Goal: Transaction & Acquisition: Download file/media

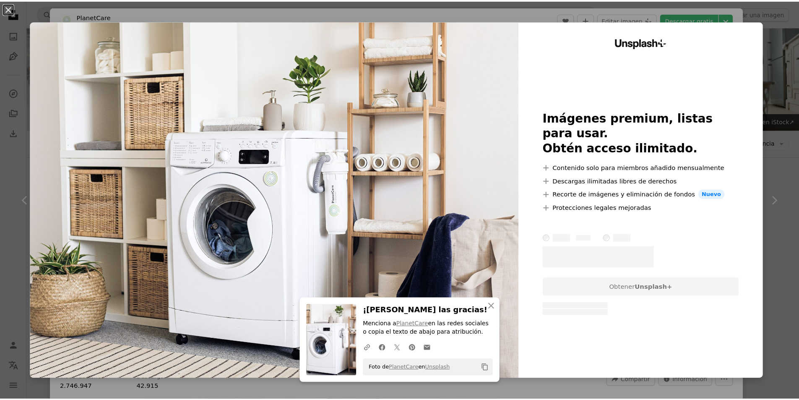
scroll to position [324, 0]
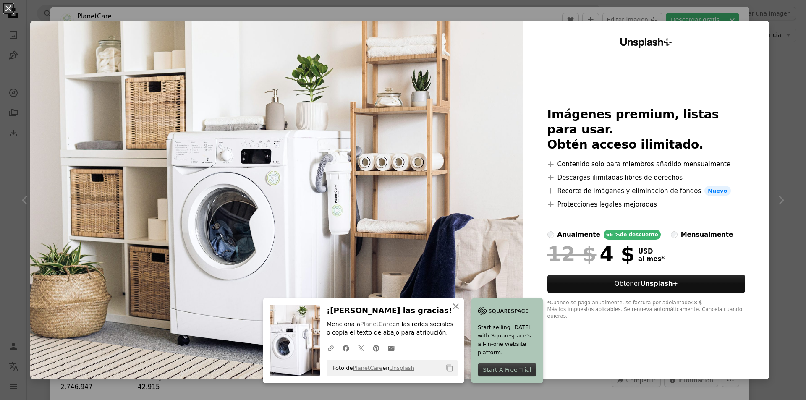
click at [4, 5] on button "An X shape" at bounding box center [8, 8] width 10 height 10
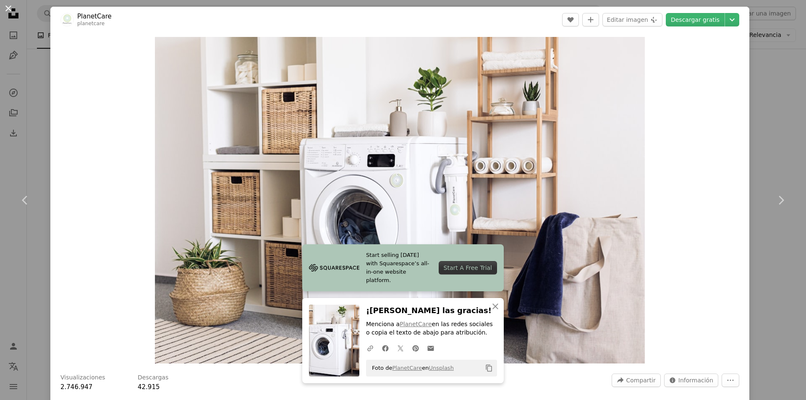
click at [5, 8] on button "An X shape" at bounding box center [8, 8] width 10 height 10
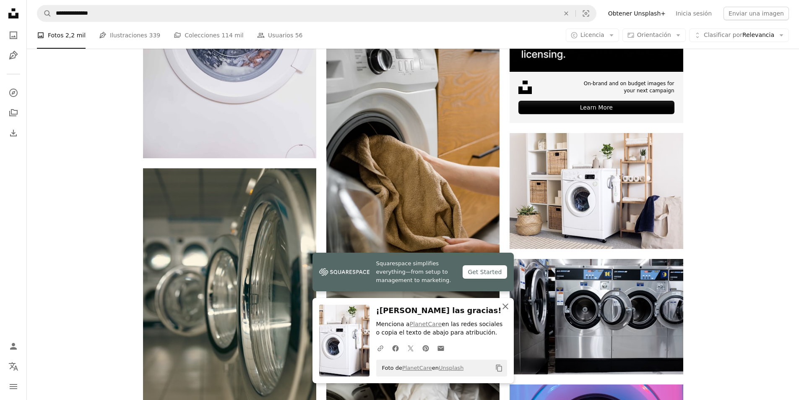
click at [511, 309] on button "An X shape Cerrar" at bounding box center [505, 306] width 17 height 17
